Goal: Obtain resource: Download file/media

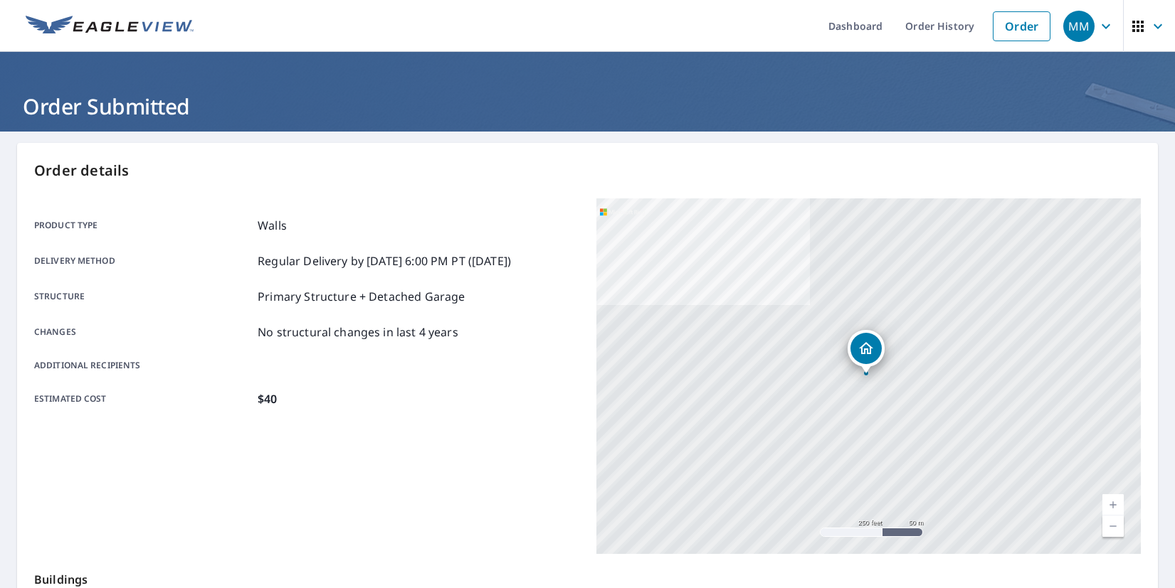
scroll to position [248, 0]
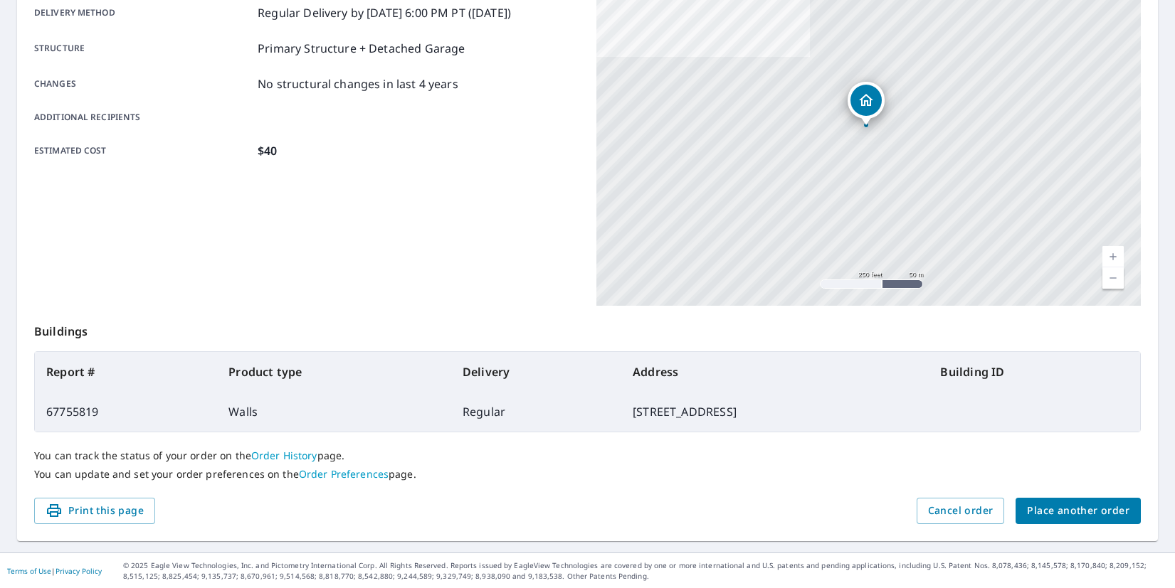
click at [93, 511] on button "Print this page" at bounding box center [94, 511] width 121 height 26
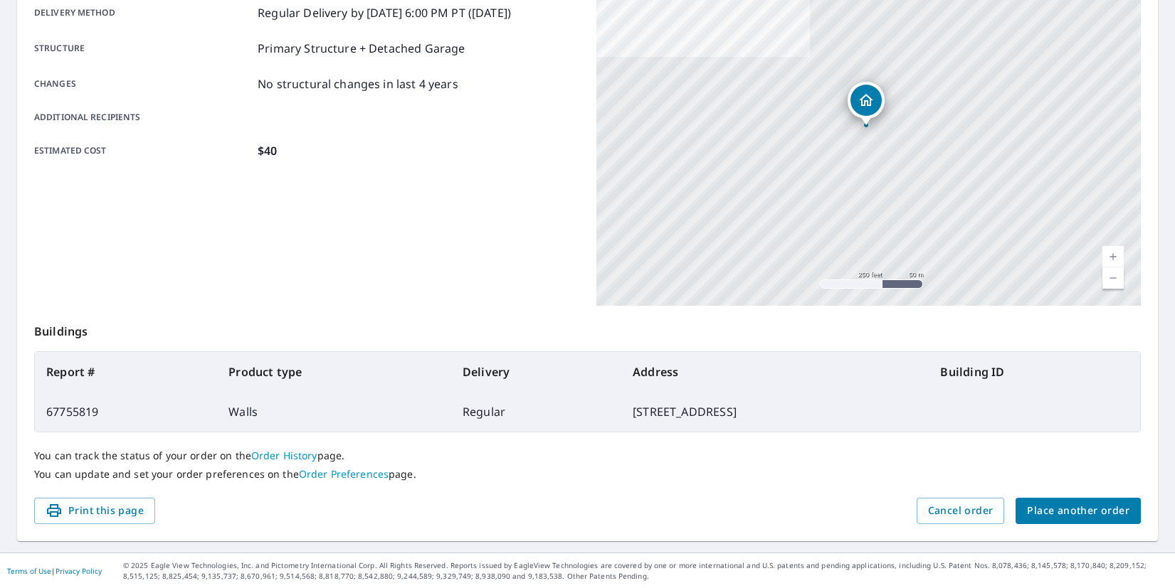
scroll to position [0, 0]
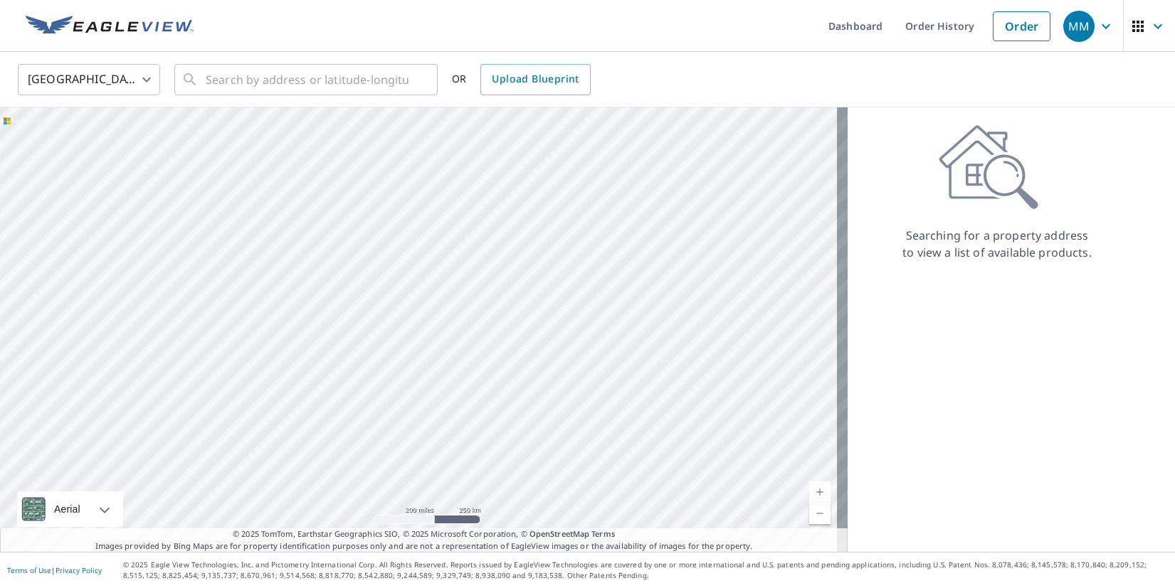
click at [1066, 30] on div "MM" at bounding box center [1078, 26] width 31 height 31
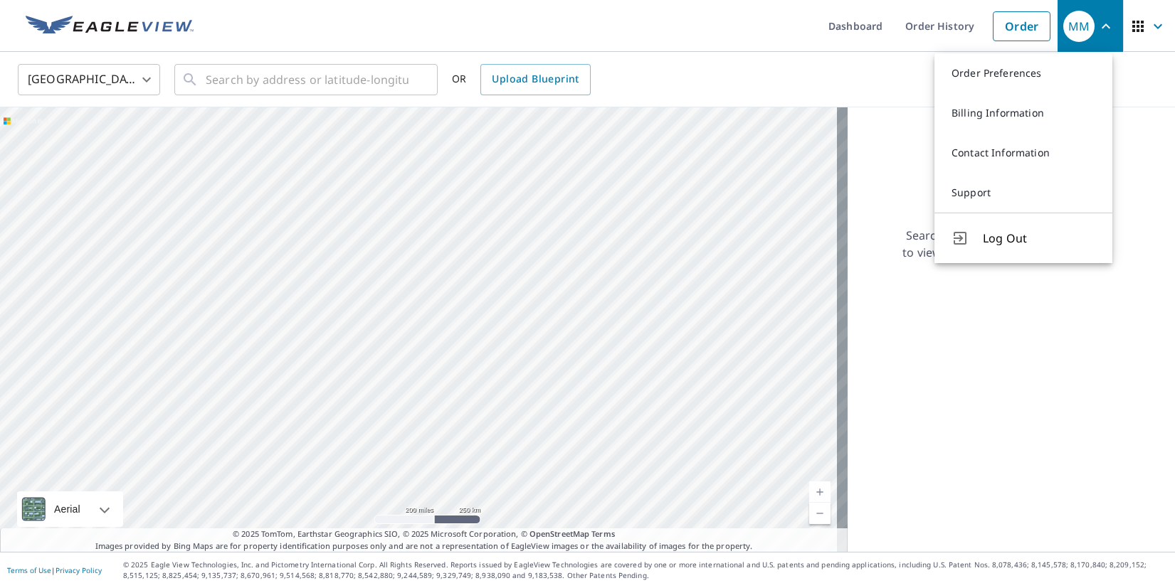
drag, startPoint x: 1075, startPoint y: 24, endPoint x: 1086, endPoint y: 27, distance: 11.0
click at [1076, 25] on div "MM" at bounding box center [1078, 26] width 31 height 31
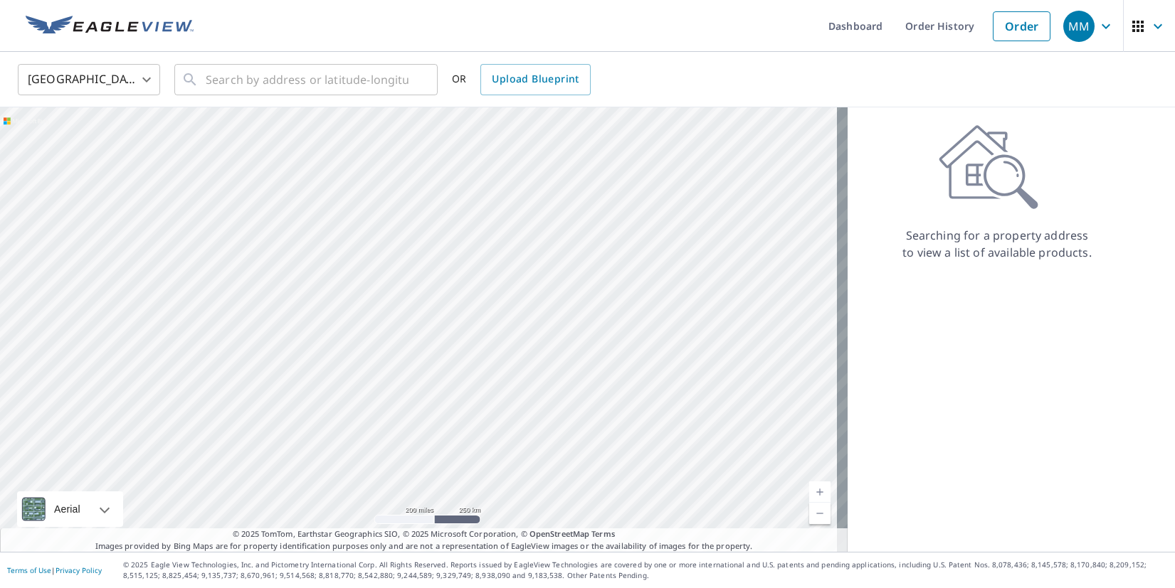
click at [1132, 28] on icon "button" at bounding box center [1137, 26] width 17 height 17
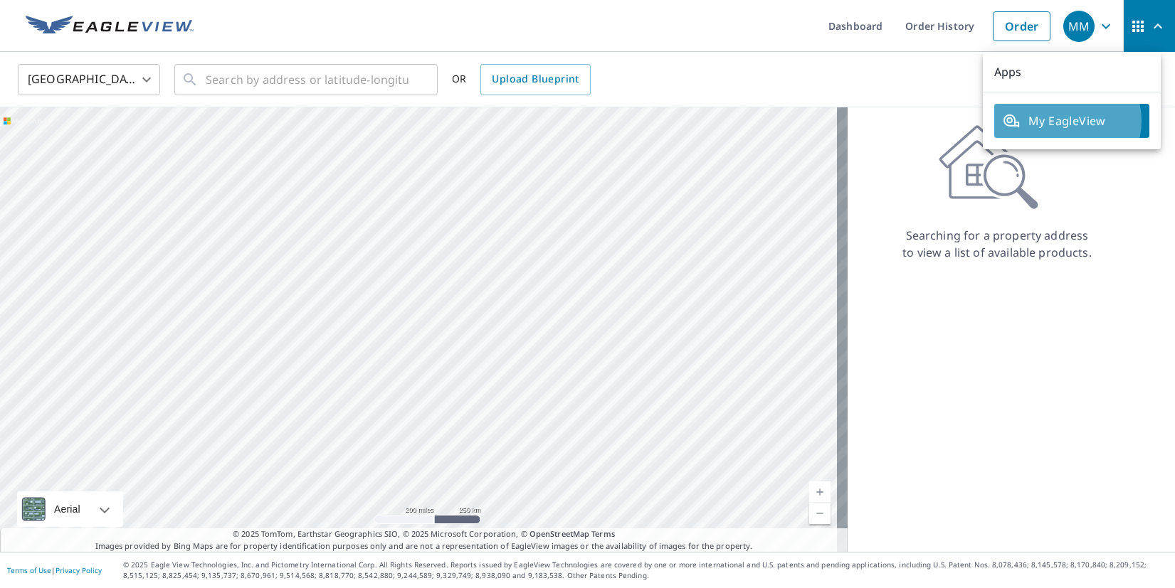
click at [1062, 121] on span "My EagleView" at bounding box center [1072, 120] width 138 height 17
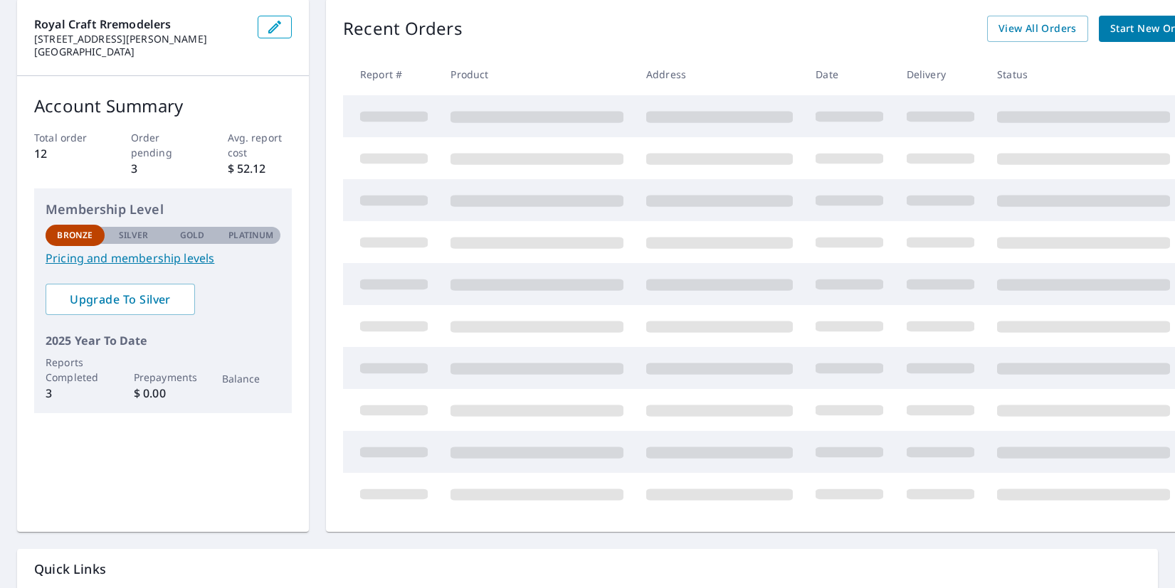
scroll to position [134, 0]
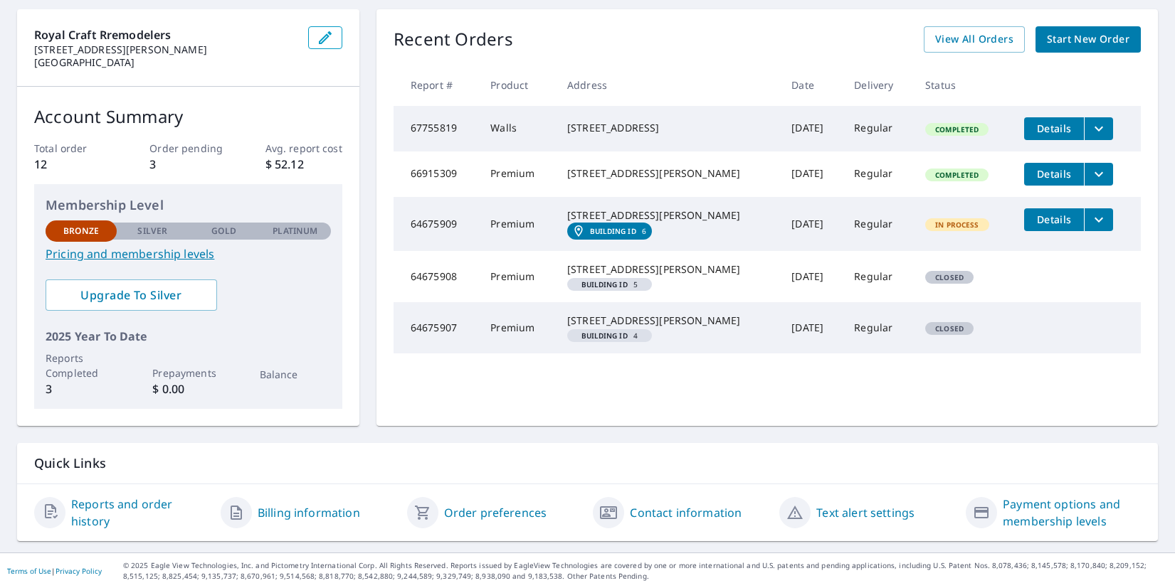
click at [878, 126] on td "Regular" at bounding box center [877, 129] width 71 height 46
click at [1033, 124] on span "Details" at bounding box center [1053, 129] width 43 height 14
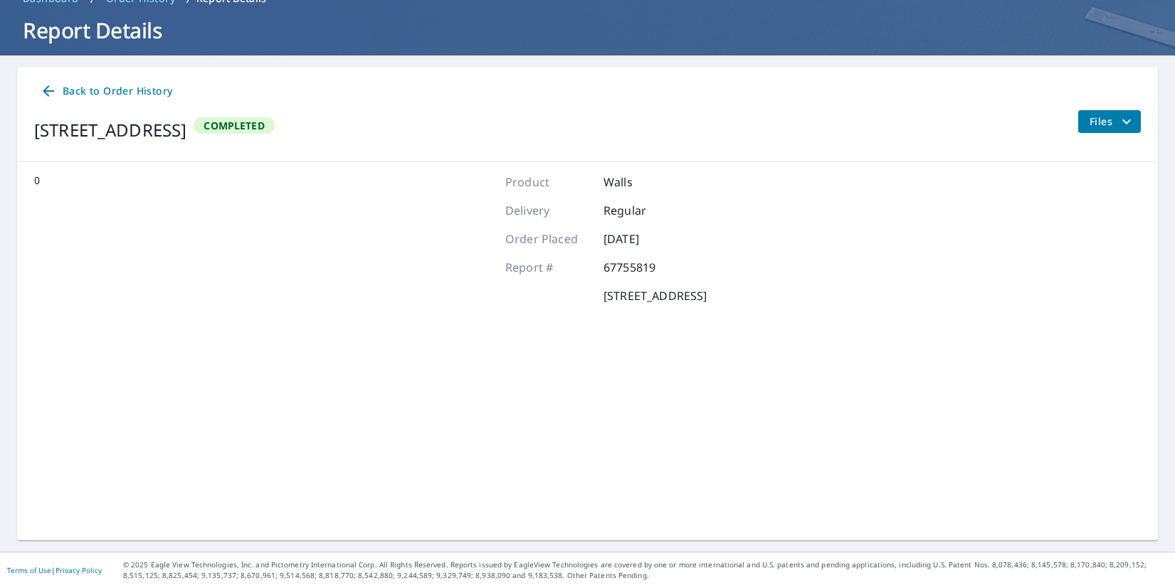
scroll to position [75, 0]
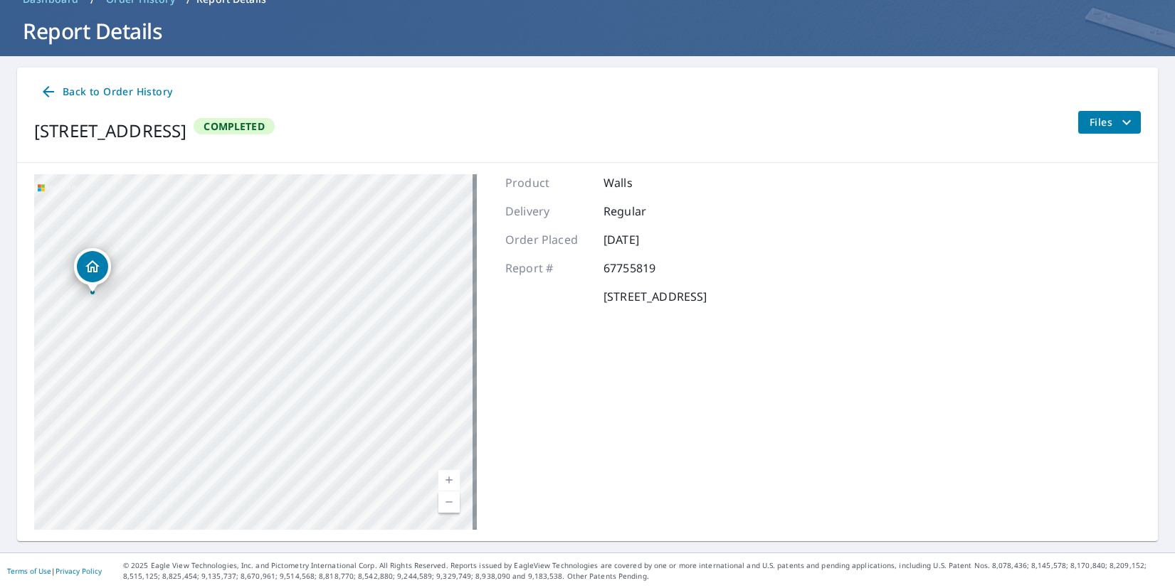
click at [1101, 128] on span "Files" at bounding box center [1112, 122] width 46 height 17
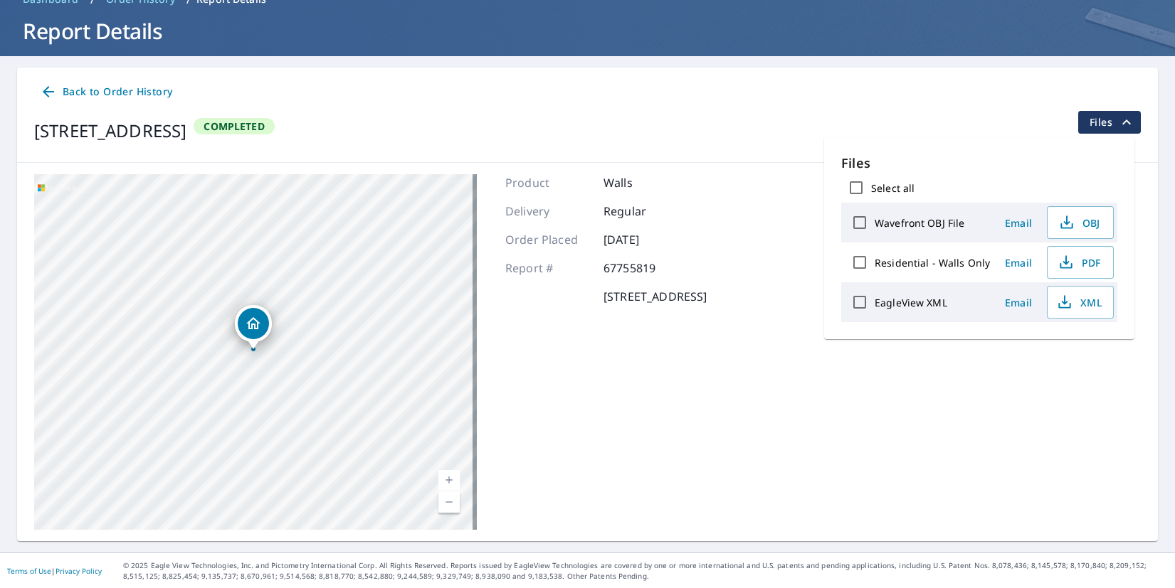
click at [934, 303] on label "EagleView XML" at bounding box center [910, 303] width 73 height 14
click at [874, 303] on input "EagleView XML" at bounding box center [860, 302] width 30 height 30
checkbox input "true"
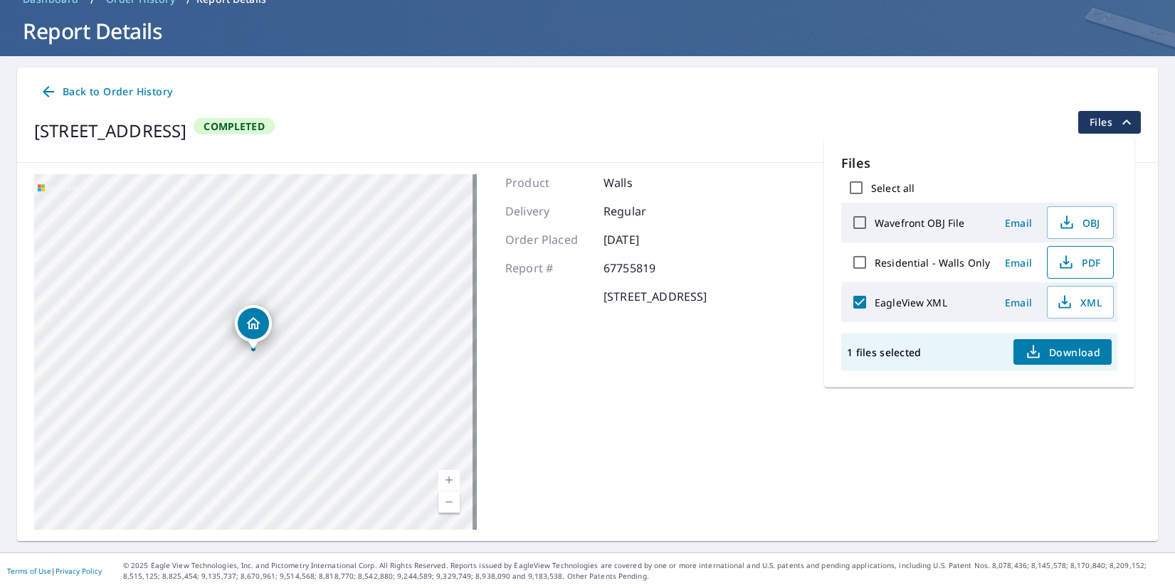
click at [1088, 269] on span "PDF" at bounding box center [1079, 262] width 46 height 17
click at [174, 0] on html "MM MM Dashboard Order History Order MM Dashboard / Order History / Report Detai…" at bounding box center [587, 294] width 1175 height 588
